Goal: Transaction & Acquisition: Purchase product/service

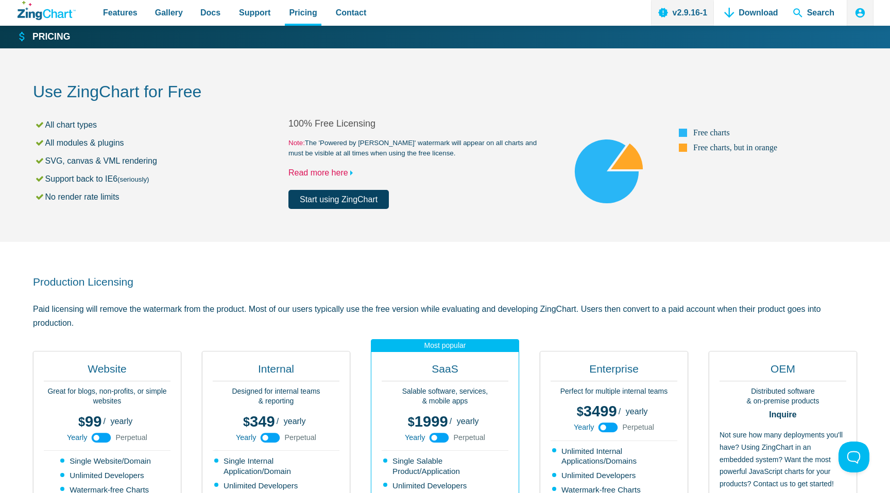
click at [332, 173] on link "Read more here" at bounding box center [322, 172] width 69 height 9
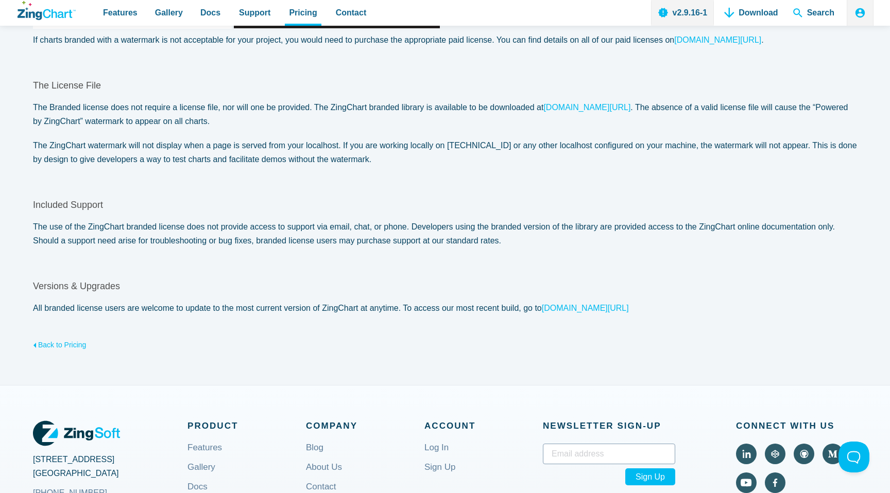
scroll to position [314, 0]
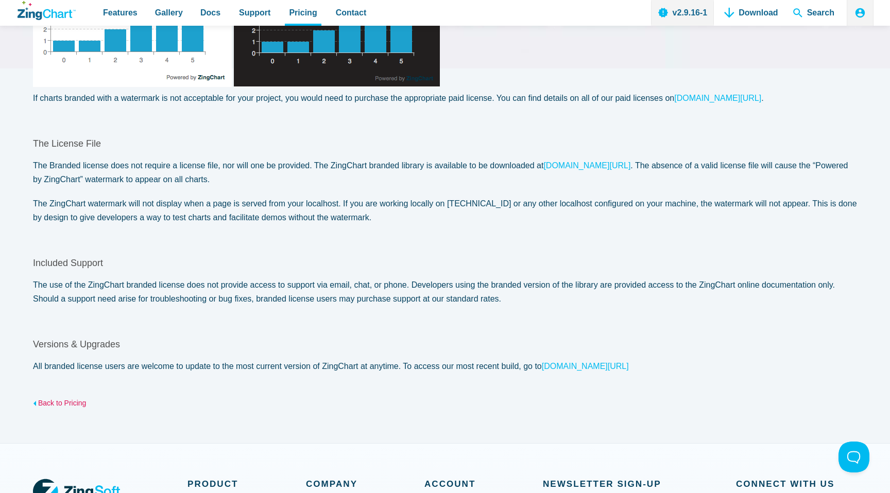
click at [73, 403] on link "Back to Pricing" at bounding box center [59, 401] width 53 height 16
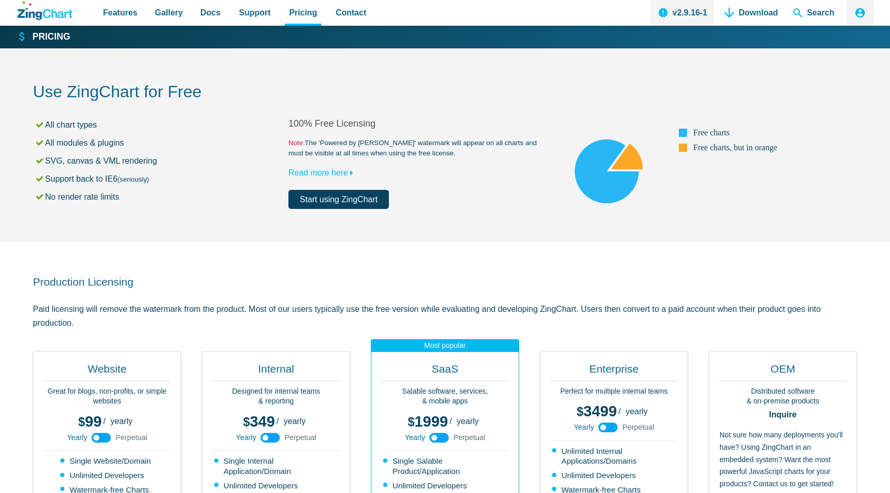
click at [325, 197] on link "Start using ZingChart" at bounding box center [338, 199] width 100 height 19
click at [341, 208] on link "Start using ZingChart" at bounding box center [338, 199] width 100 height 19
